Goal: Check status: Check status

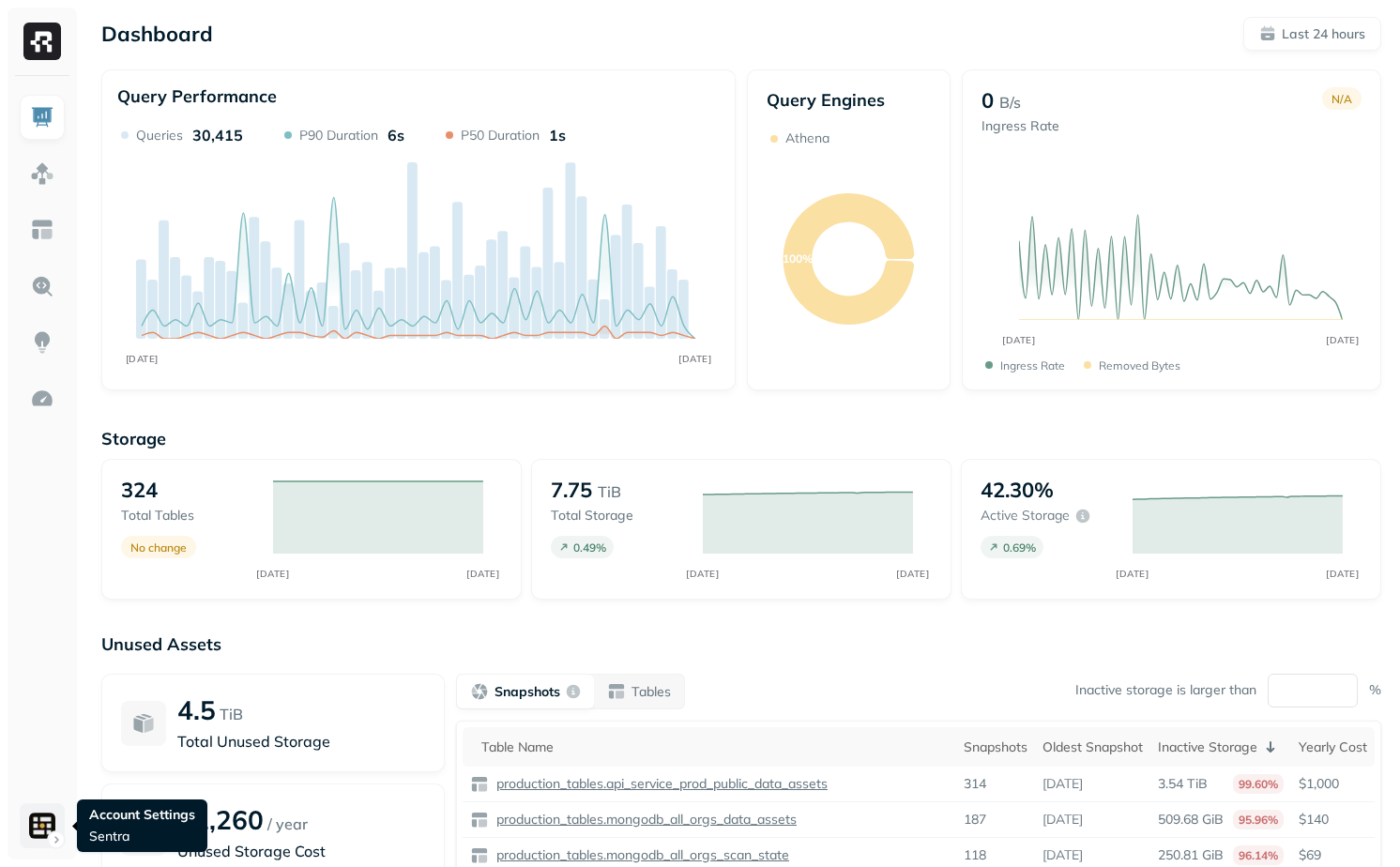
click at [46, 832] on html "Dashboard Last 24 hours Query Performance AUG [DATE] Queries 30,415 P90 Duratio…" at bounding box center [700, 522] width 1400 height 1044
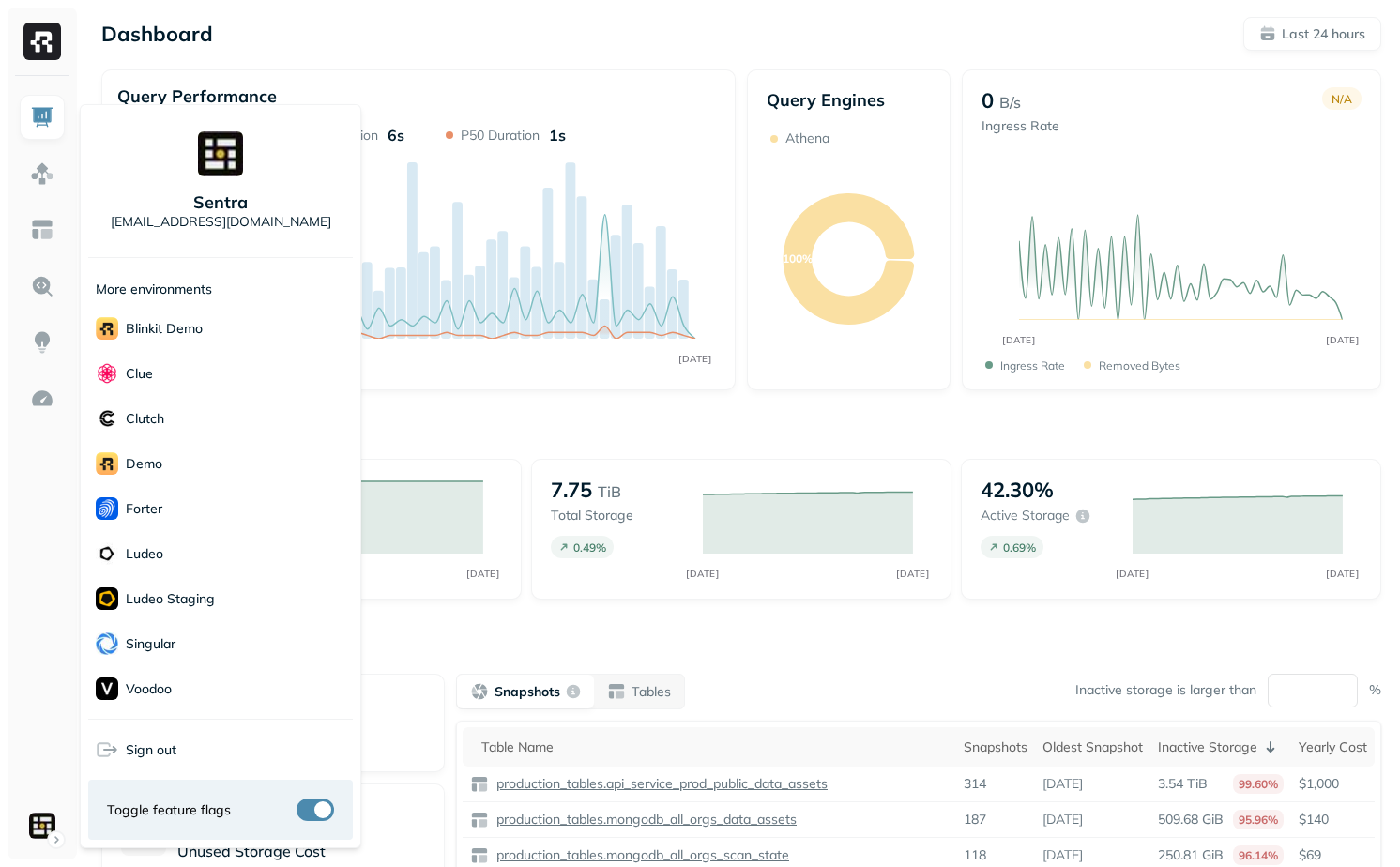
click at [1023, 427] on html "Dashboard Last 24 hours Query Performance AUG [DATE] Queries 30,415 P90 Duratio…" at bounding box center [700, 522] width 1400 height 1044
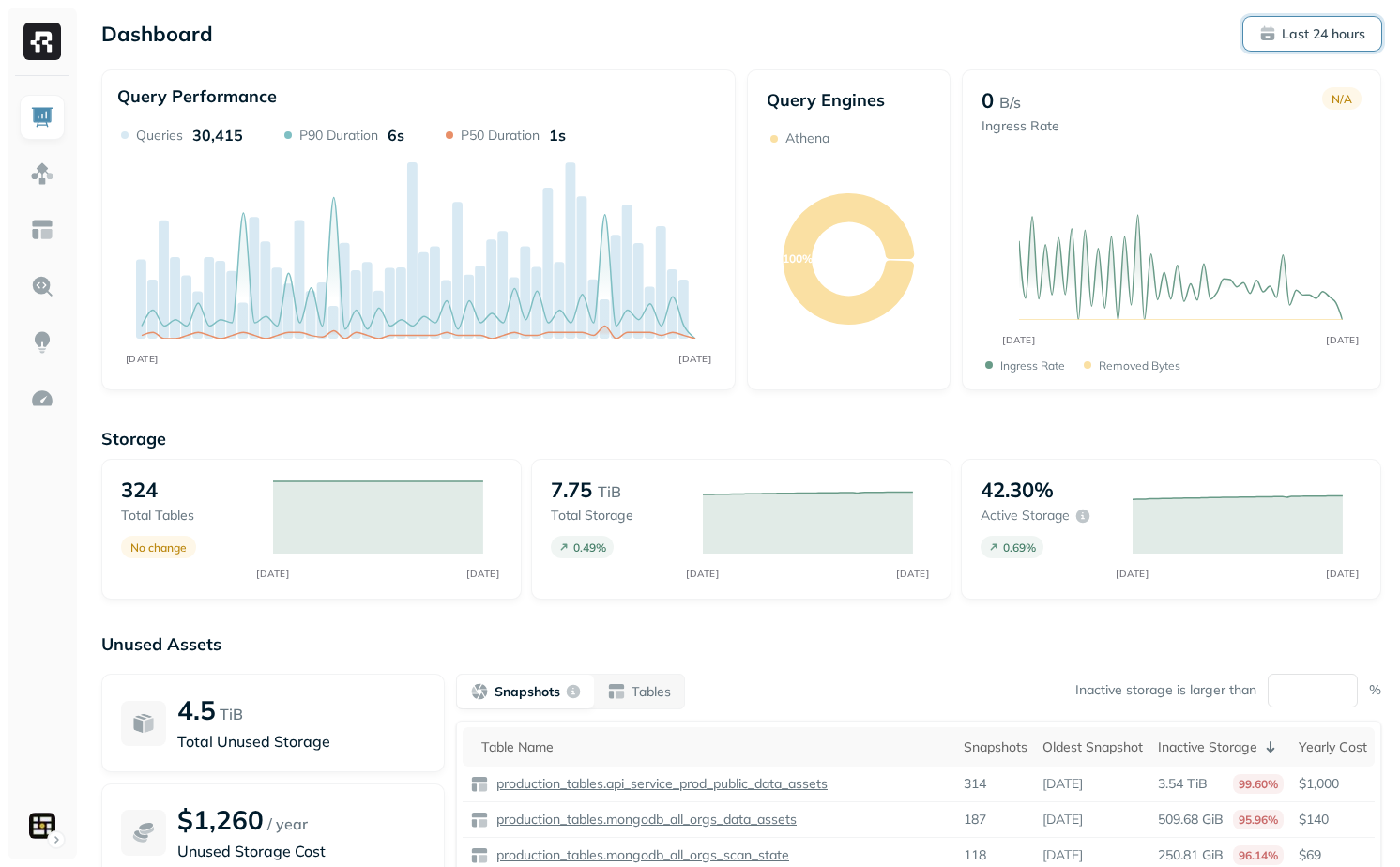
click at [1324, 39] on p "Last 24 hours" at bounding box center [1324, 34] width 84 height 18
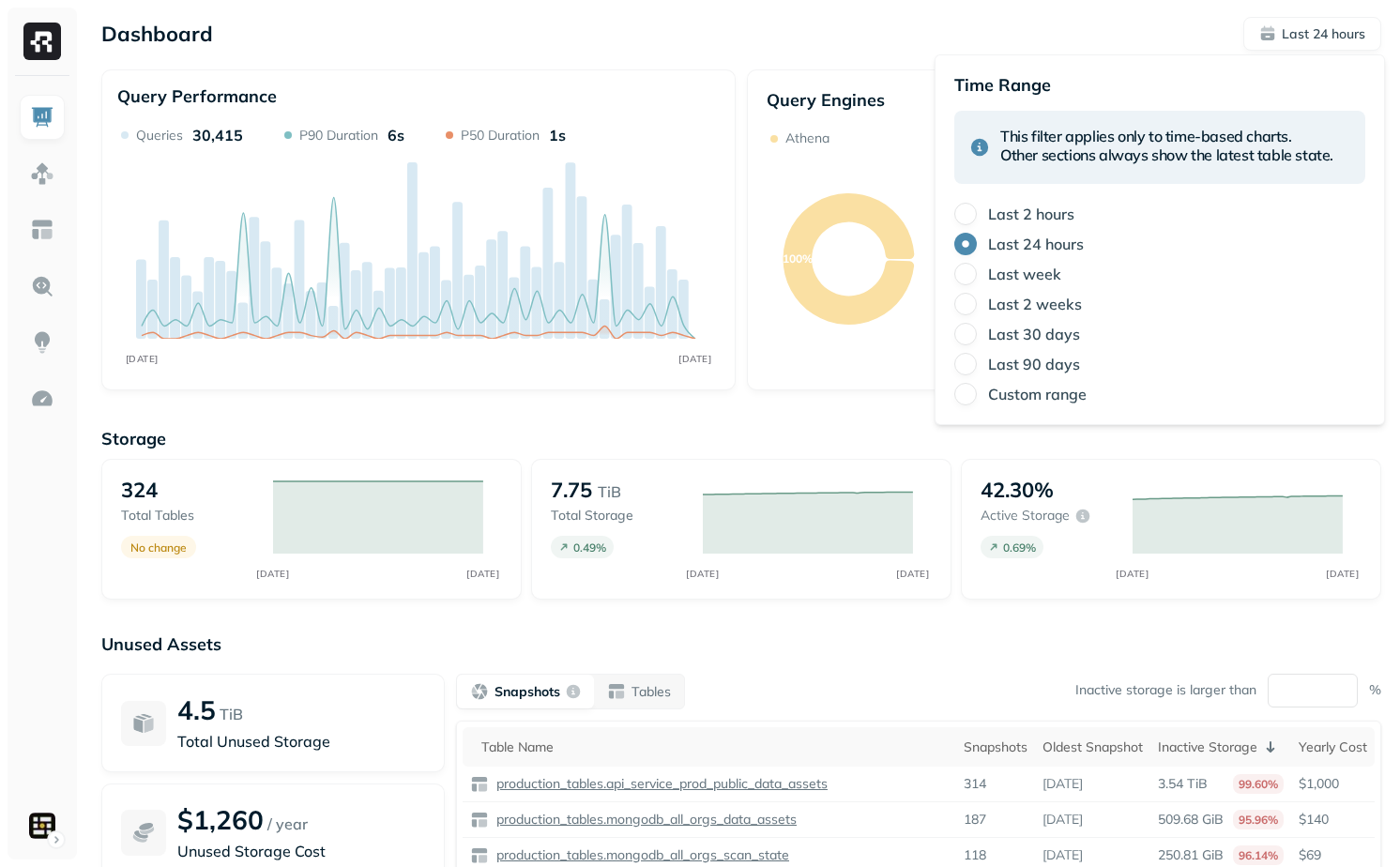
click at [1033, 285] on div "Last week" at bounding box center [1160, 274] width 411 height 23
click at [878, 430] on p "Storage" at bounding box center [742, 439] width 1281 height 22
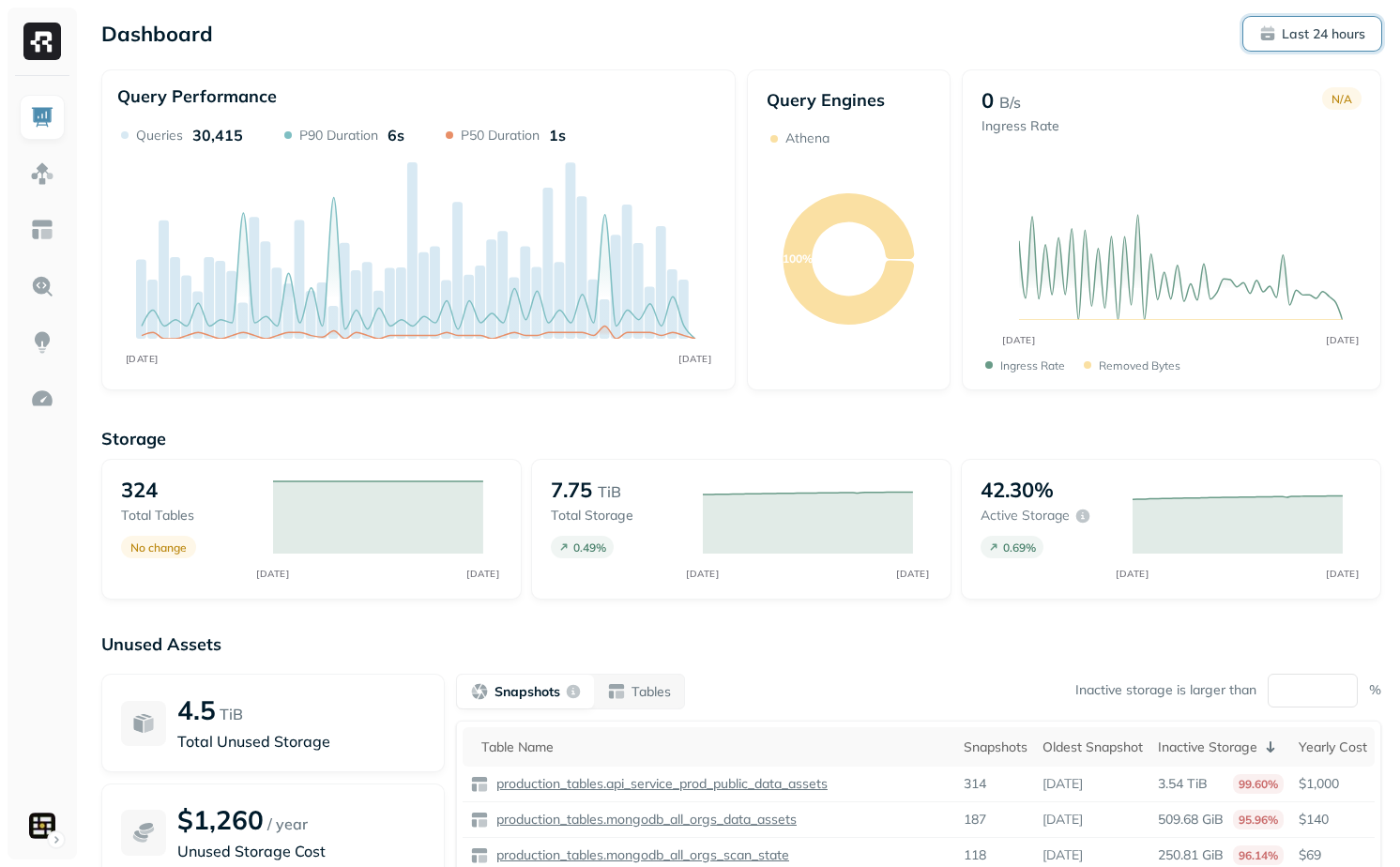
click at [1310, 30] on p "Last 24 hours" at bounding box center [1324, 34] width 84 height 18
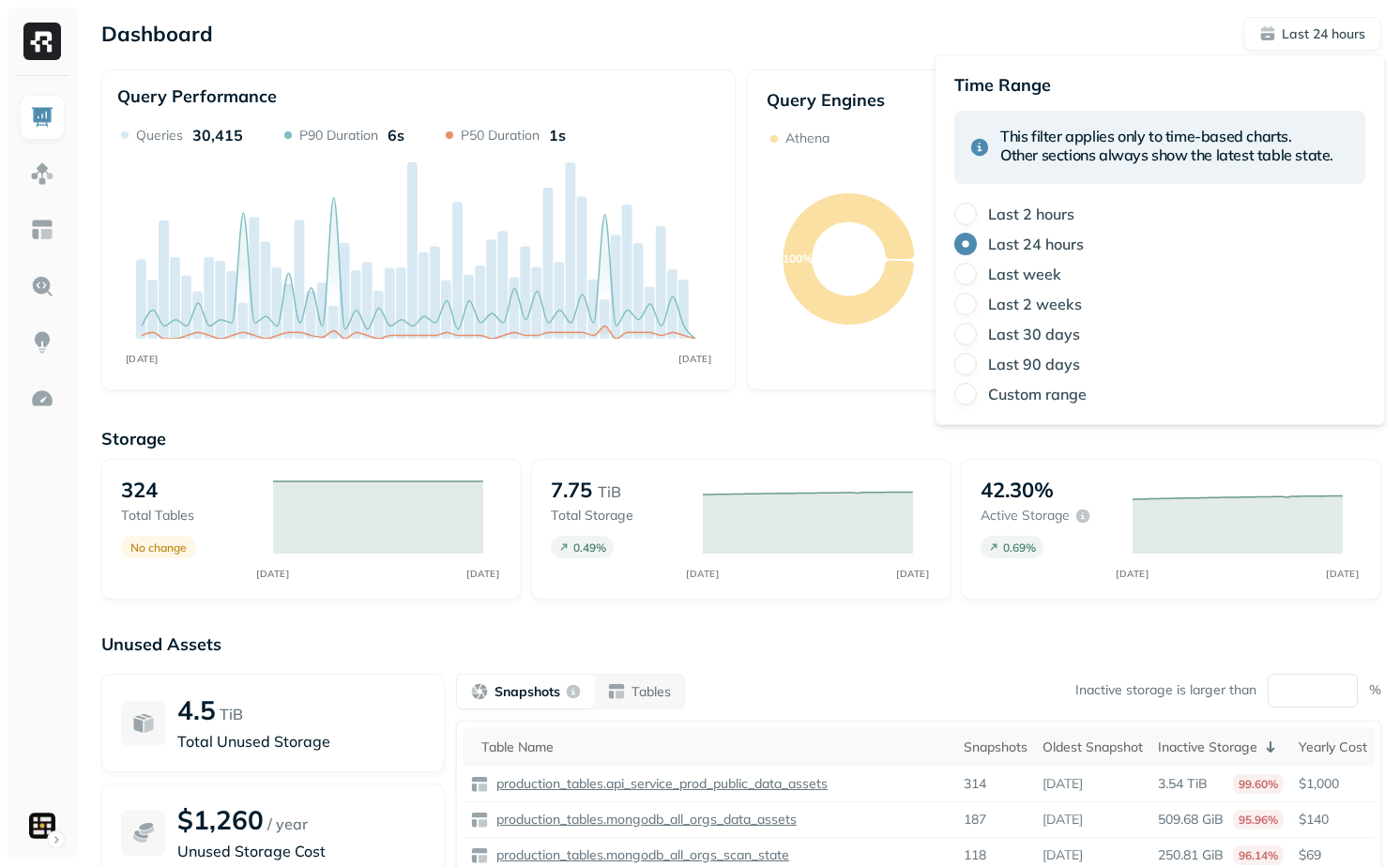
click at [1040, 54] on body "Dashboard Last 24 hours Query Performance AUG [DATE] Queries 30,415 P90 Duratio…" at bounding box center [700, 522] width 1400 height 1044
click at [654, 69] on div "Dashboard Last 24 hours Query Performance AUG [DATE] Queries 30,415 P90 Duratio…" at bounding box center [741, 522] width 1317 height 1044
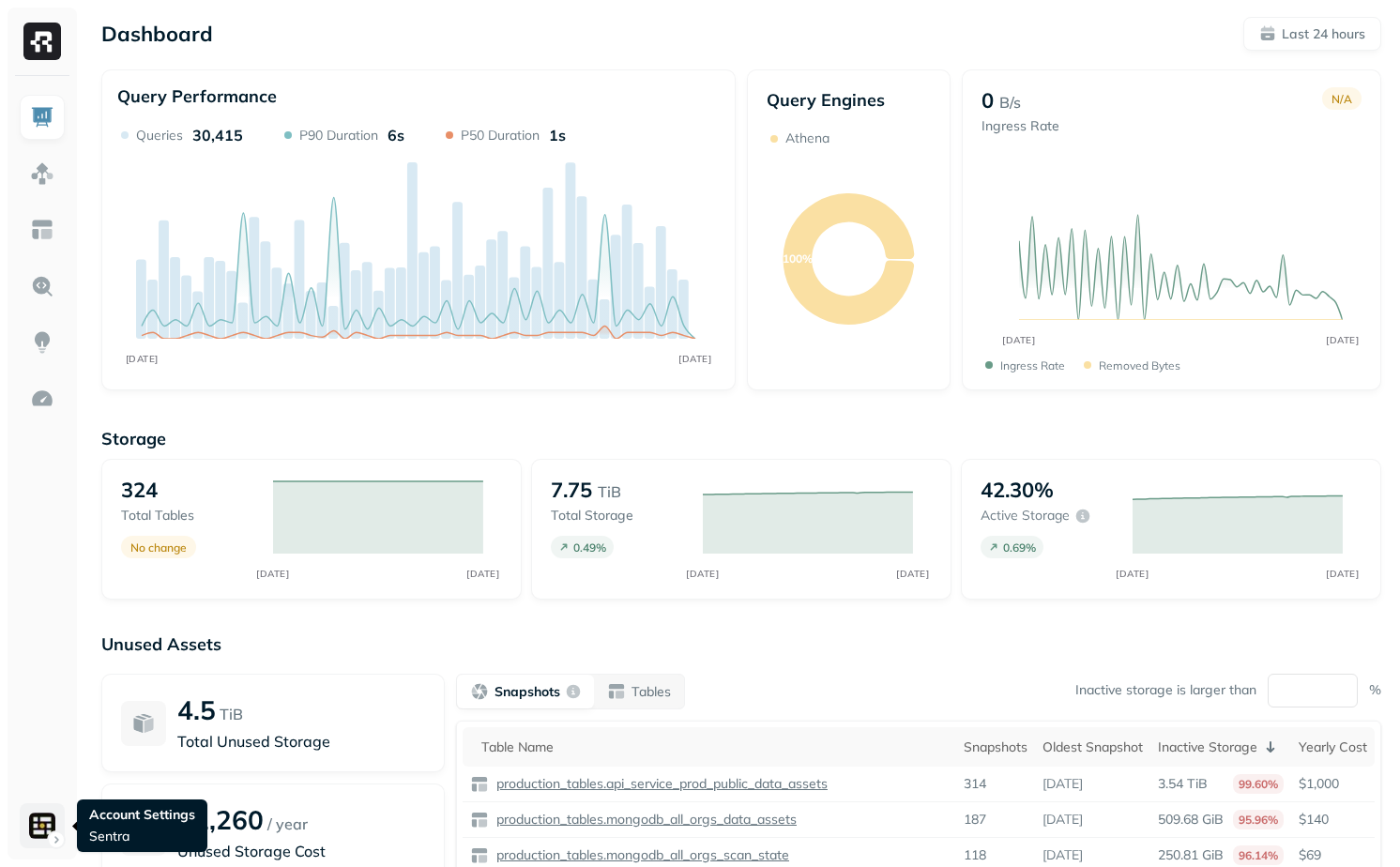
click at [32, 821] on html "Dashboard Last 24 hours Query Performance AUG [DATE] Queries 30,415 P90 Duratio…" at bounding box center [700, 522] width 1400 height 1044
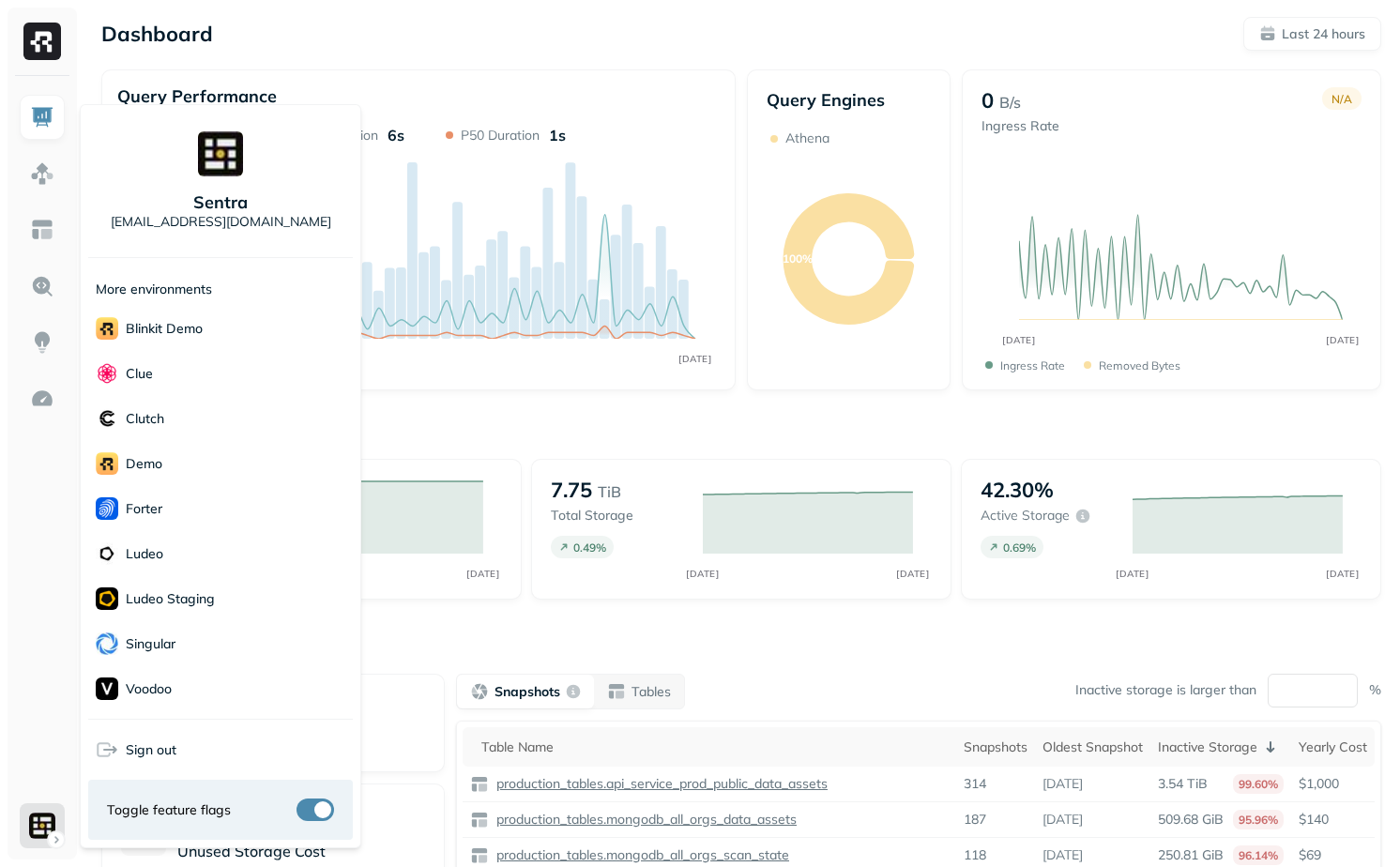
click at [428, 453] on html "Dashboard Last 24 hours Query Performance AUG [DATE] Queries 30,415 P90 Duratio…" at bounding box center [700, 522] width 1400 height 1044
click at [33, 834] on html "Dashboard Last 24 hours Query Performance AUG [DATE] Queries 30,415 P90 Duratio…" at bounding box center [700, 522] width 1400 height 1044
click at [536, 403] on html "Dashboard Last 24 hours Query Performance AUG [DATE] Queries 30,415 P90 Duratio…" at bounding box center [700, 522] width 1400 height 1044
